Goal: Information Seeking & Learning: Understand process/instructions

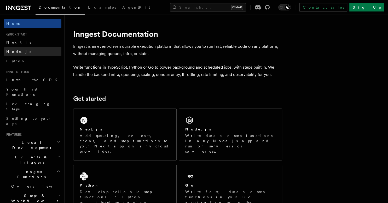
click at [20, 52] on link "Node.js" at bounding box center [32, 51] width 57 height 9
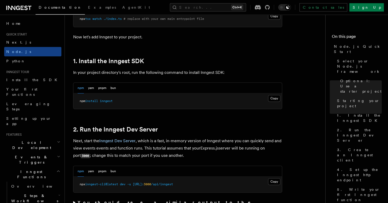
scroll to position [303, 0]
click at [275, 98] on button "Copy Copied" at bounding box center [274, 98] width 12 height 7
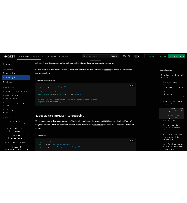
scroll to position [688, 0]
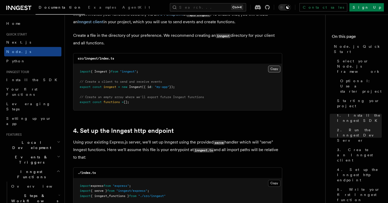
click at [274, 70] on button "Copy Copied" at bounding box center [274, 69] width 12 height 7
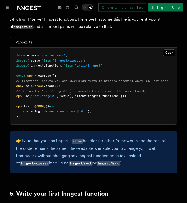
scroll to position [828, 0]
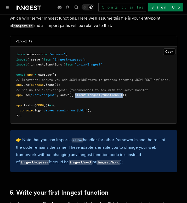
drag, startPoint x: 127, startPoint y: 90, endPoint x: 76, endPoint y: 87, distance: 51.0
click at [76, 87] on pre "import express from "express" ; import { serve } from "inngest/express" ; impor…" at bounding box center [93, 85] width 167 height 77
copy span "client : inngest , functions"
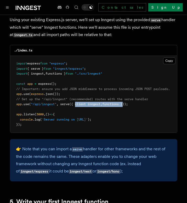
scroll to position [819, 0]
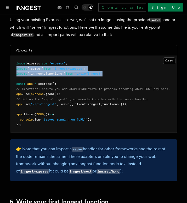
drag, startPoint x: 15, startPoint y: 62, endPoint x: 135, endPoint y: 67, distance: 119.5
click at [135, 67] on pre "import express from "express" ; import { serve } from "inngest/express" ; impor…" at bounding box center [93, 94] width 167 height 77
copy code "import { serve } from "inngest/express" ; import { inngest , functions } from "…"
